Goal: Task Accomplishment & Management: Manage account settings

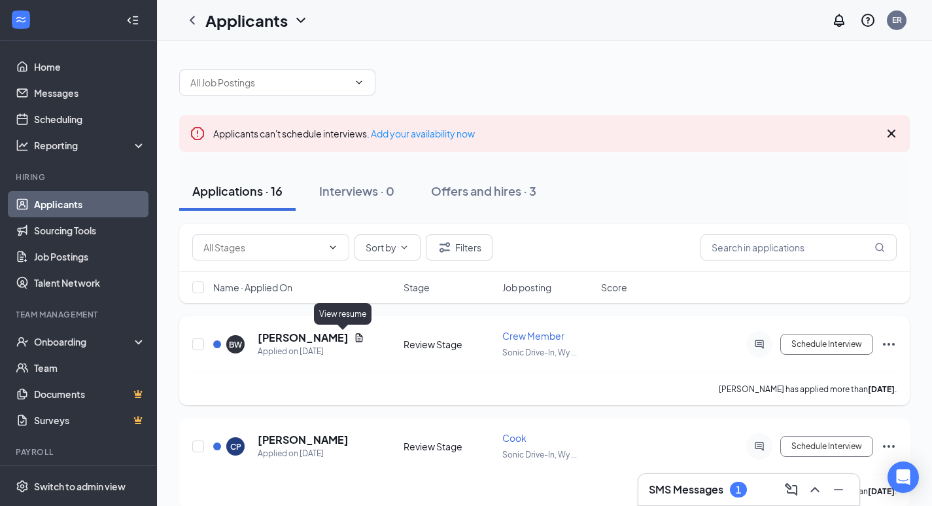
click at [354, 340] on icon "Document" at bounding box center [359, 337] width 10 height 10
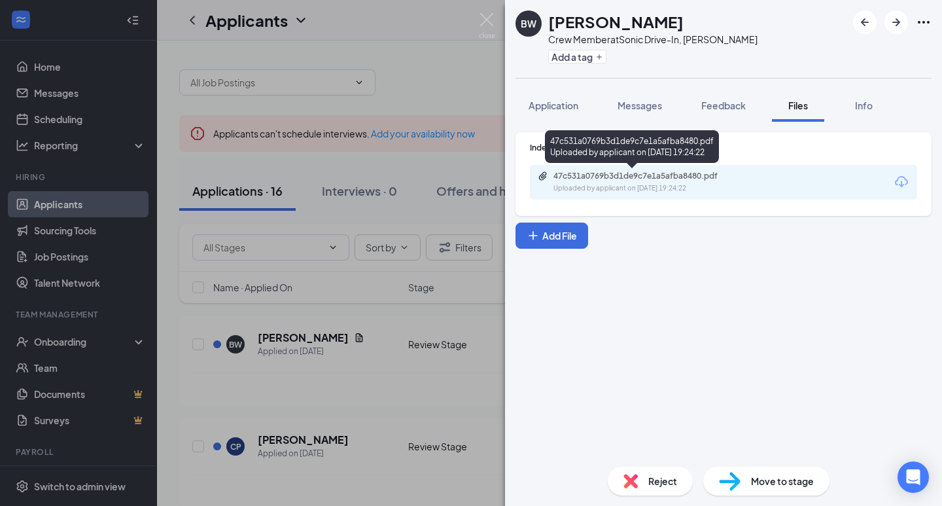
drag, startPoint x: 661, startPoint y: 179, endPoint x: 637, endPoint y: 175, distance: 24.4
click at [637, 175] on div "47c531a0769b3d1de9c7e1a5afba8480.pdf" at bounding box center [644, 176] width 183 height 10
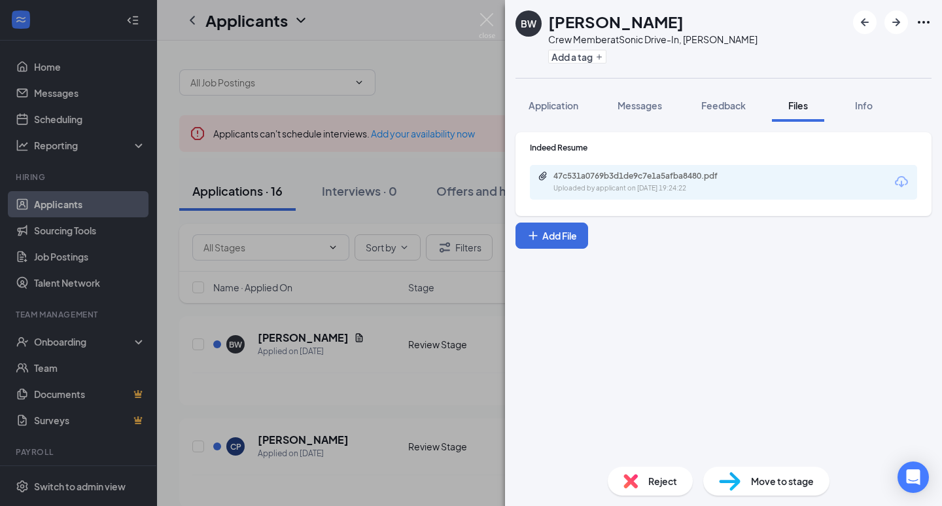
click at [283, 404] on div "BW [PERSON_NAME] Crew Member at Sonic Drive-In, [PERSON_NAME] Add a tag Applica…" at bounding box center [471, 253] width 942 height 506
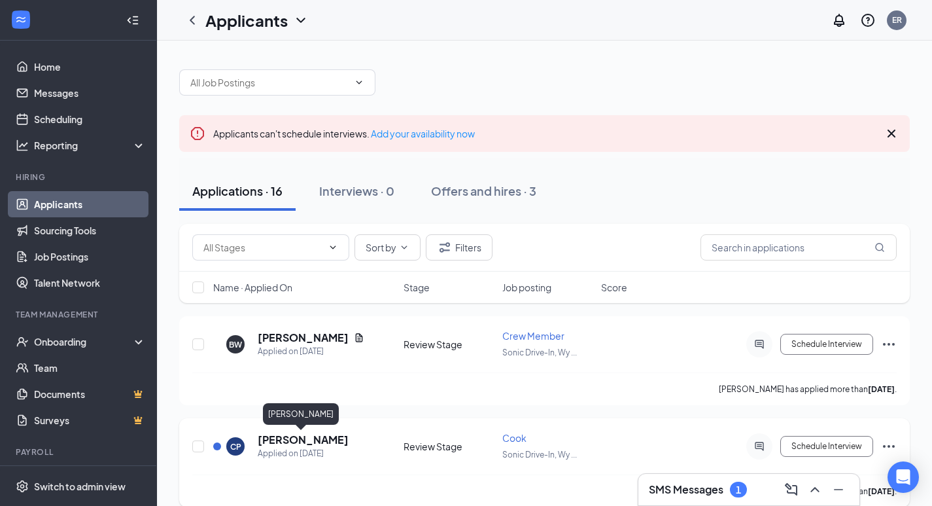
click at [320, 440] on h5 "[PERSON_NAME]" at bounding box center [303, 439] width 91 height 14
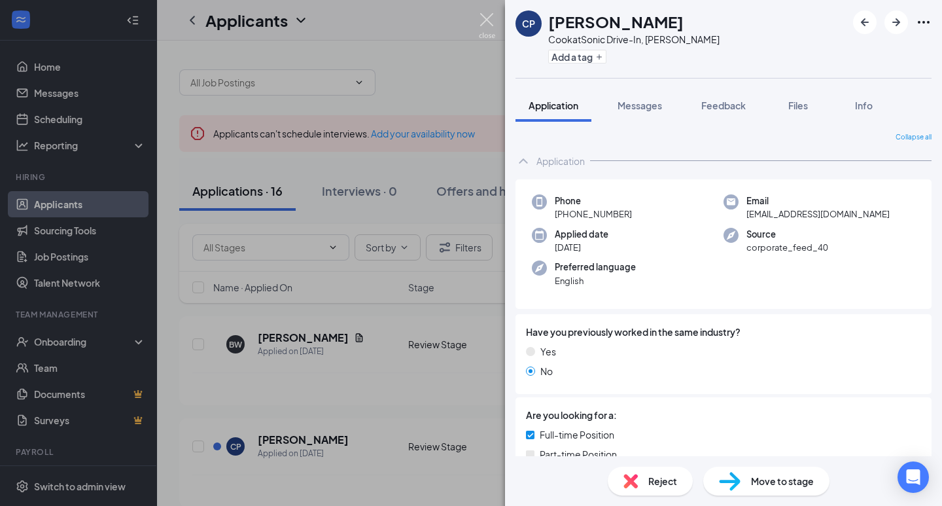
click at [489, 22] on img at bounding box center [487, 26] width 16 height 26
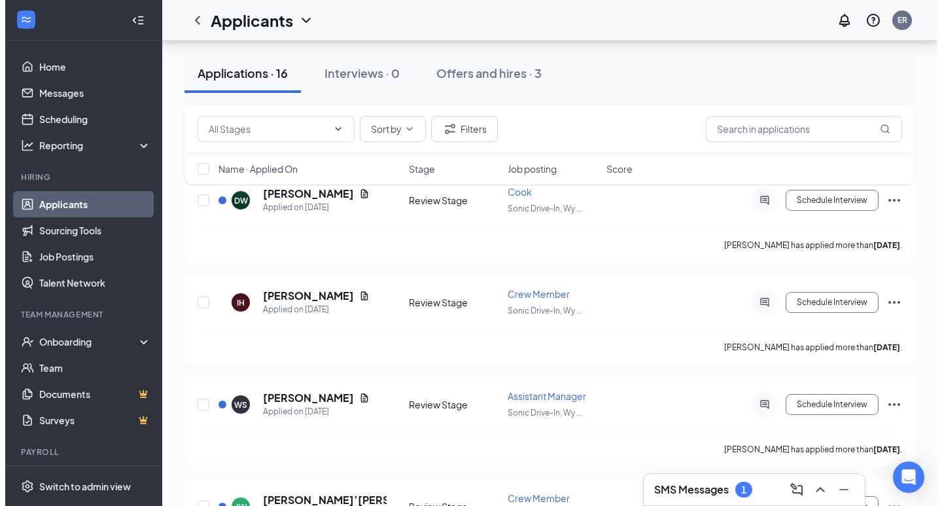
scroll to position [720, 0]
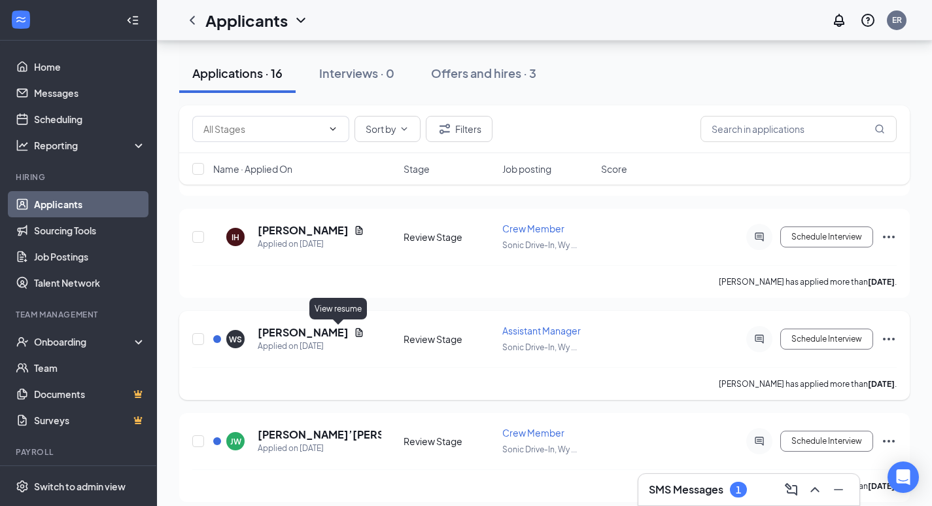
click at [354, 336] on icon "Document" at bounding box center [359, 332] width 10 height 10
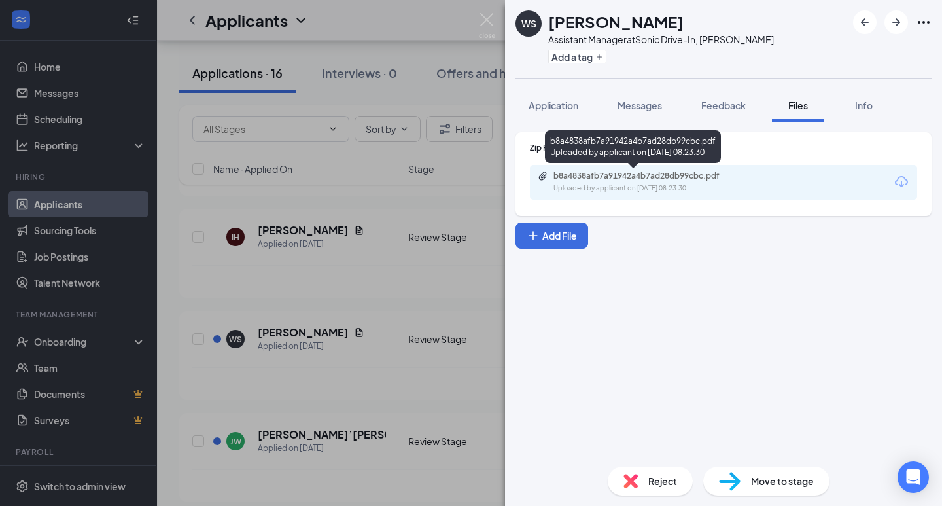
click at [689, 188] on div "Uploaded by applicant on [DATE] 08:23:30" at bounding box center [651, 188] width 196 height 10
